Goal: Information Seeking & Learning: Learn about a topic

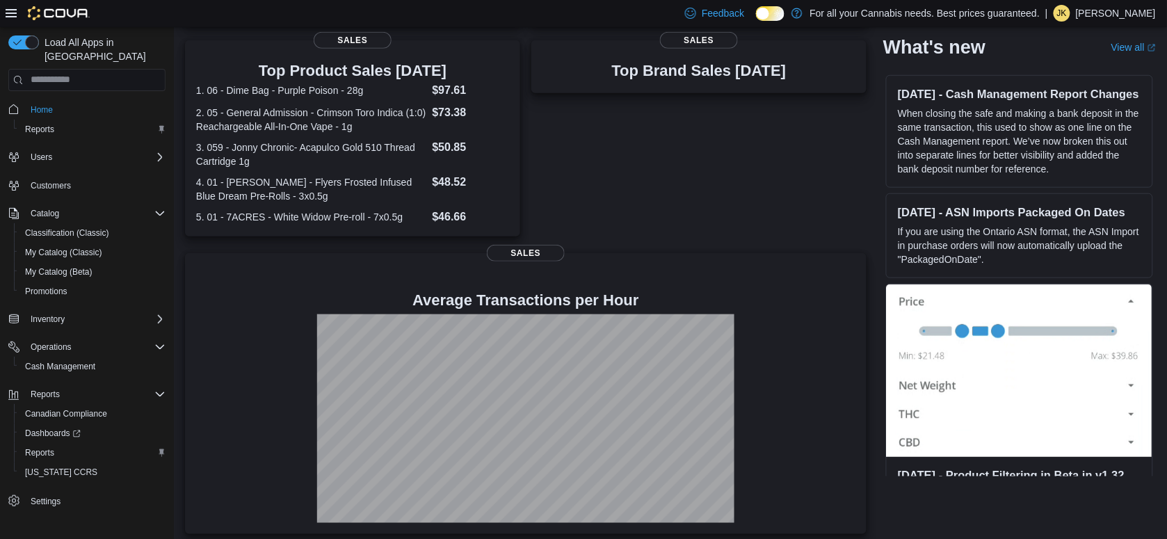
scroll to position [283, 0]
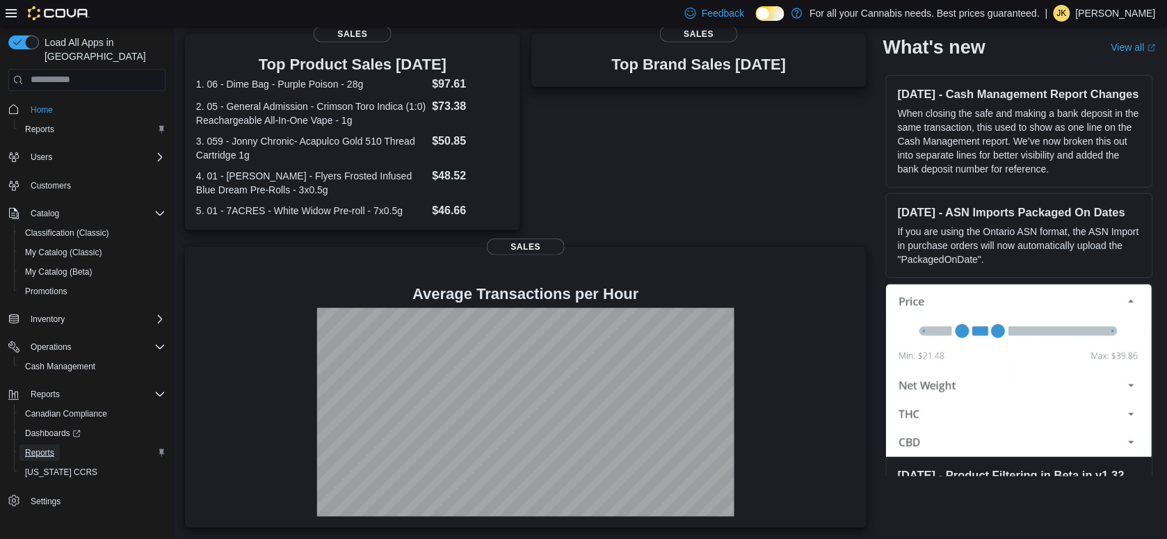
click at [52, 447] on span "Reports" at bounding box center [39, 452] width 29 height 11
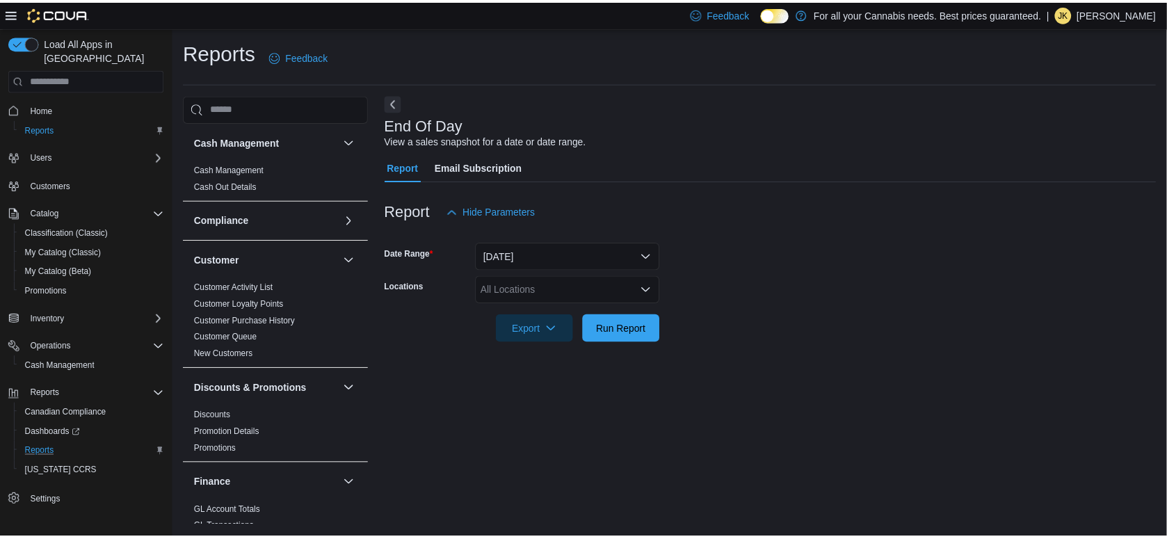
scroll to position [893, 0]
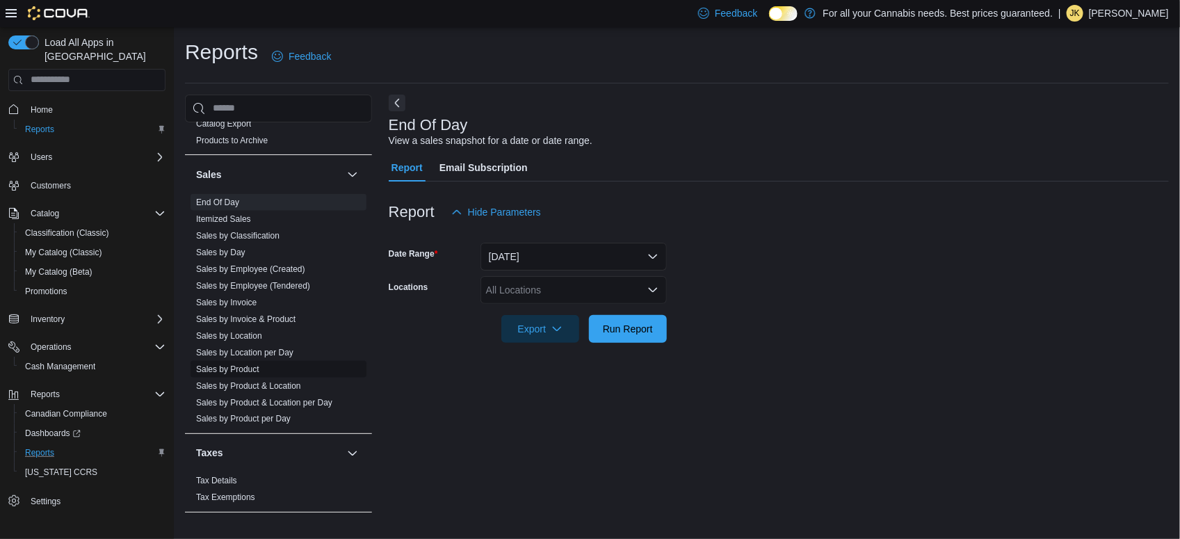
click at [228, 367] on link "Sales by Product" at bounding box center [227, 369] width 63 height 10
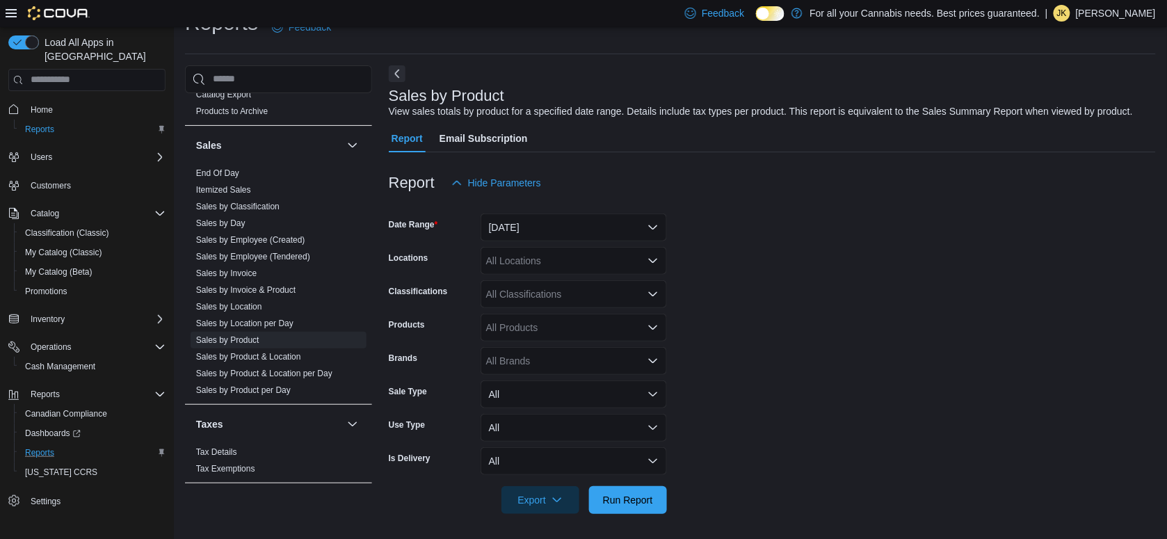
scroll to position [31, 0]
click at [544, 226] on button "[DATE]" at bounding box center [573, 225] width 186 height 28
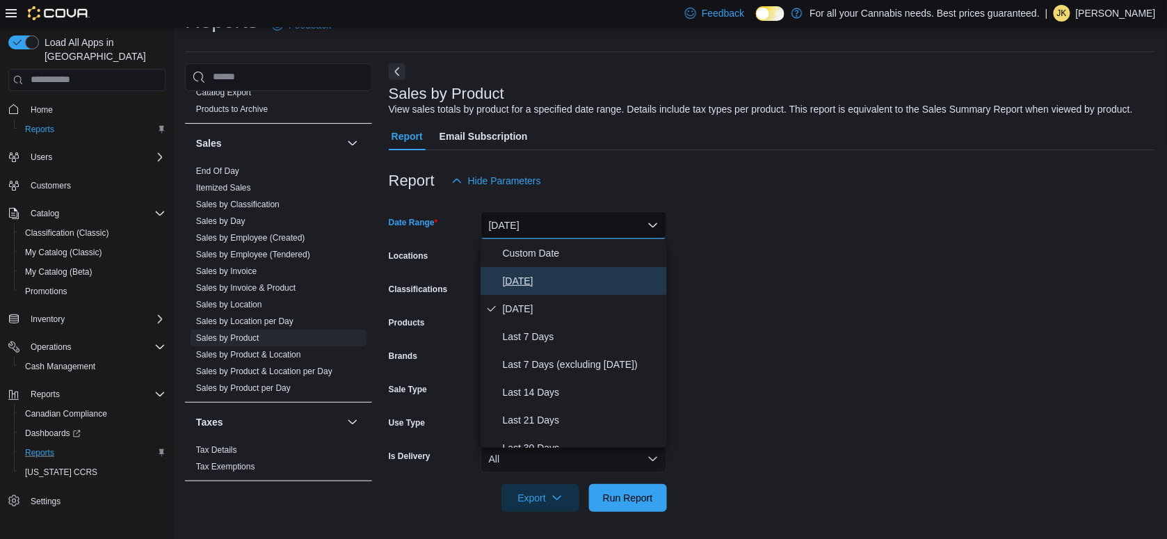
click at [521, 279] on span "[DATE]" at bounding box center [582, 281] width 159 height 17
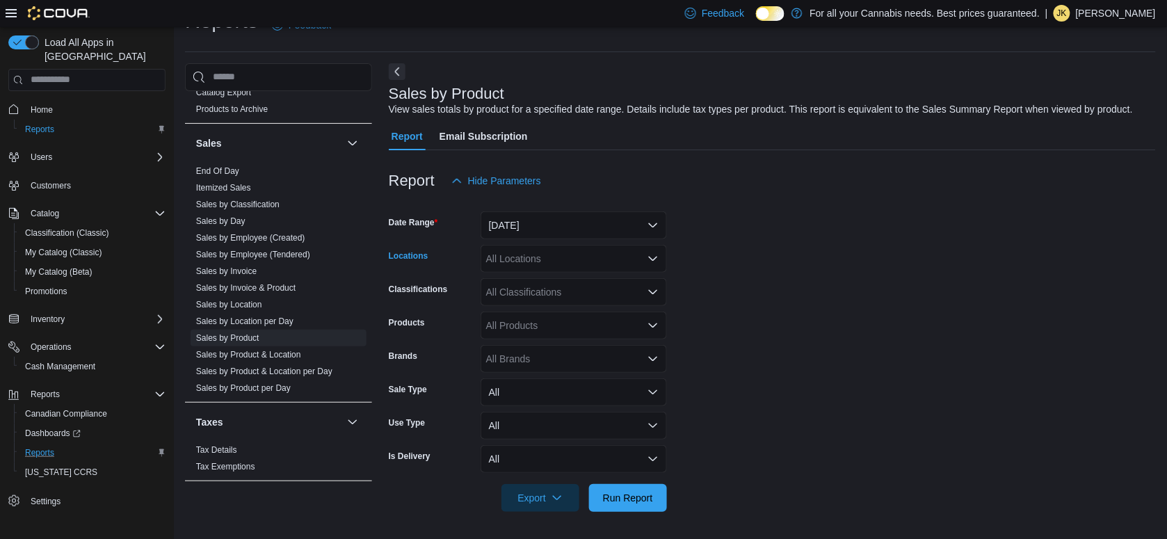
click at [523, 259] on div "All Locations" at bounding box center [573, 259] width 186 height 28
type input "***"
click at [640, 505] on span "Run Report" at bounding box center [627, 497] width 61 height 28
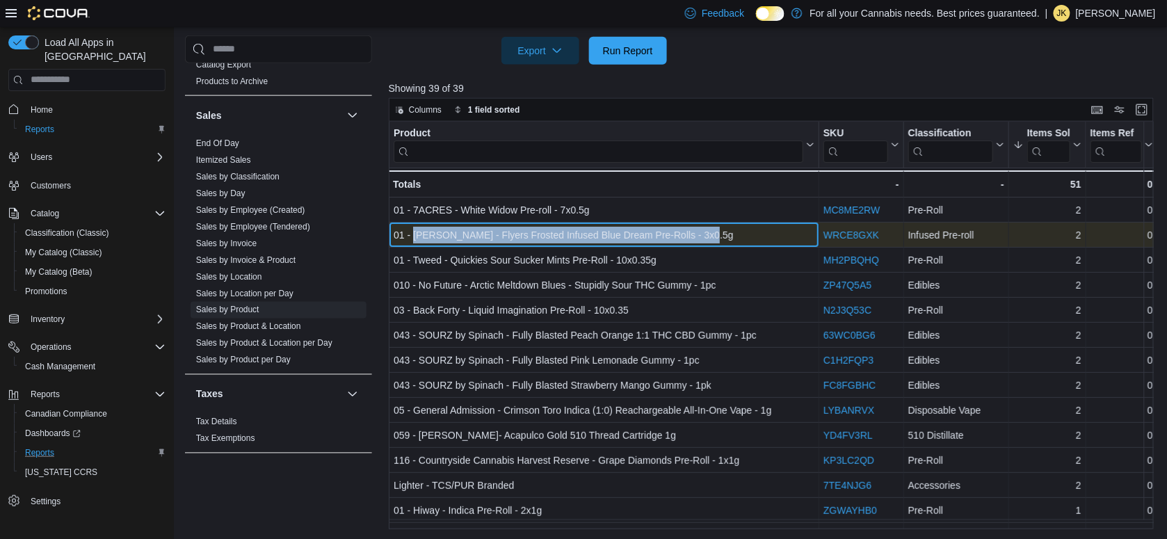
drag, startPoint x: 707, startPoint y: 234, endPoint x: 414, endPoint y: 229, distance: 292.7
click at [414, 229] on div "01 - [PERSON_NAME] - Flyers Frosted Infused Blue Dream Pre-Rolls - 3x0.5g" at bounding box center [603, 235] width 421 height 17
copy div "[PERSON_NAME] - Flyers Frosted Infused Blue Dream Pre-Rolls - 3x0.5g"
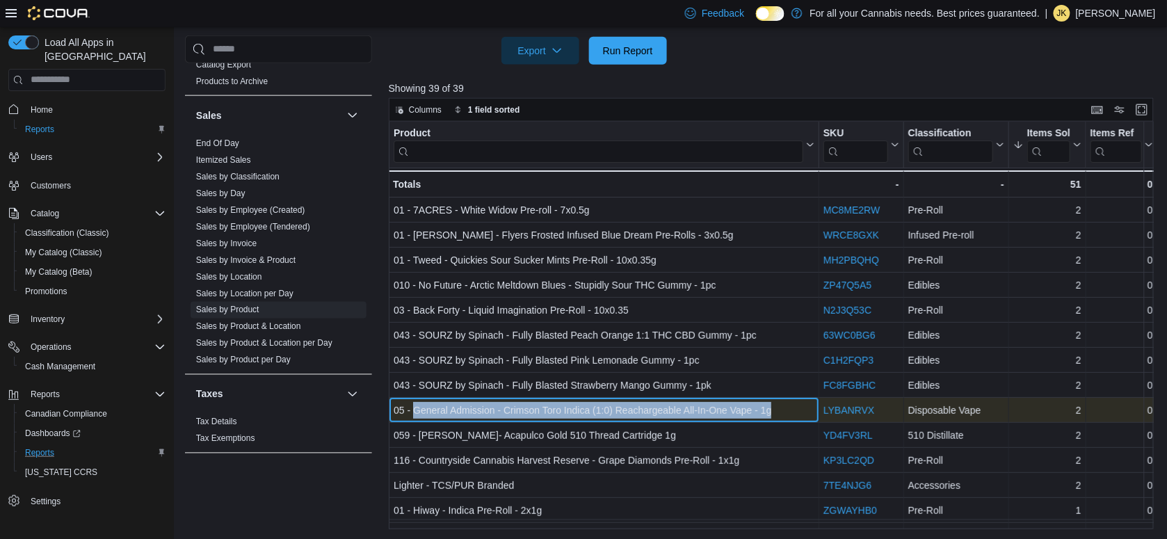
drag, startPoint x: 777, startPoint y: 407, endPoint x: 412, endPoint y: 409, distance: 365.0
click at [412, 409] on div "05 - General Admission - Crimson Toro Indica (1:0) Reachargeable All-In-One Vap…" at bounding box center [603, 410] width 421 height 17
copy div "General Admission - Crimson Toro Indica (1:0) Reachargeable All-In-One Vape - 1g"
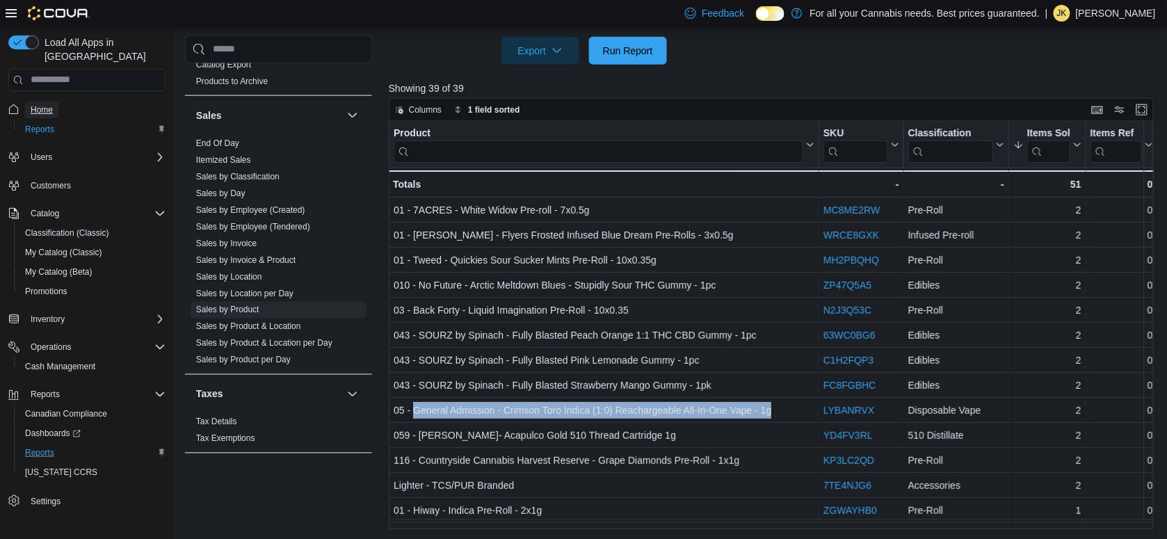
click at [43, 101] on span "Home" at bounding box center [42, 109] width 22 height 17
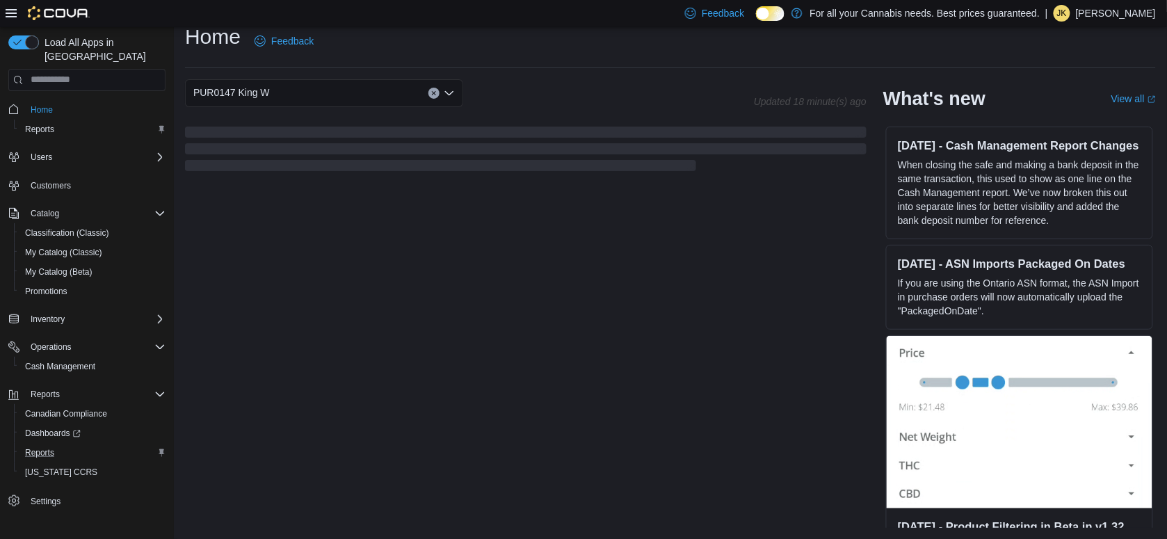
scroll to position [15, 0]
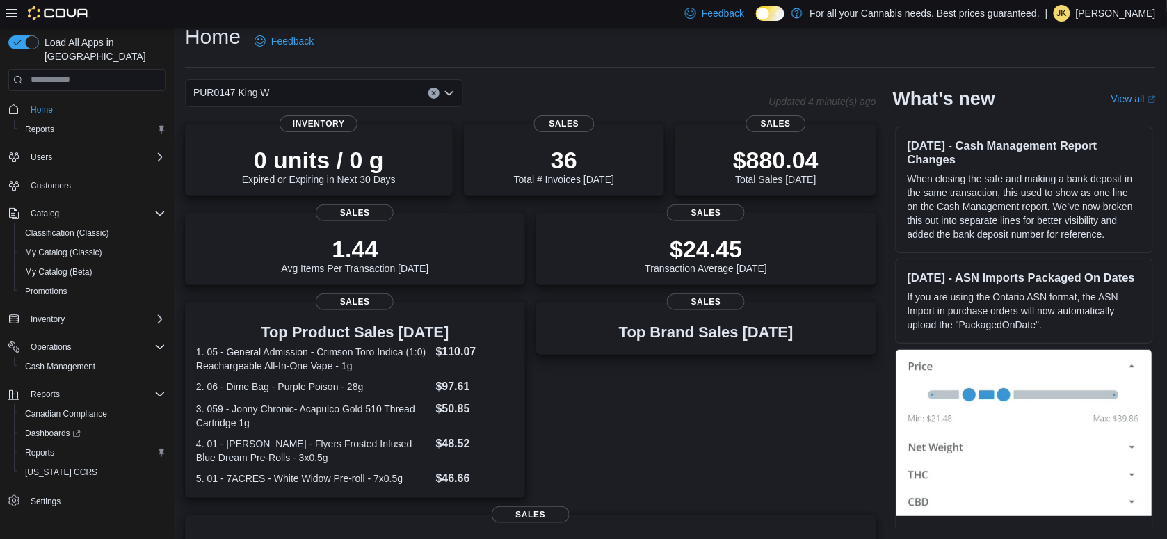
scroll to position [283, 0]
